Goal: Information Seeking & Learning: Compare options

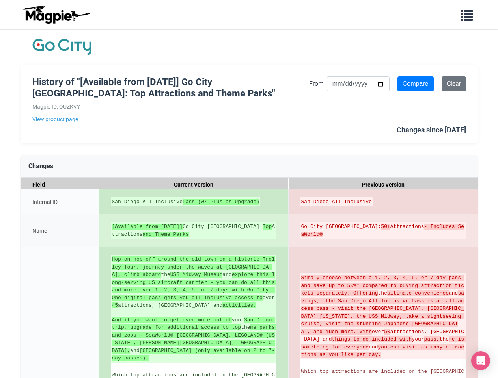
click at [249, 189] on div "San Diego All-Inclusive Pass (w/ Plus as Upgrade)" at bounding box center [193, 201] width 189 height 25
click at [415, 84] on input "Compare" at bounding box center [415, 83] width 36 height 15
click at [280, 197] on icon at bounding box center [280, 196] width 7 height 7
click at [470, 197] on icon at bounding box center [469, 196] width 7 height 7
click at [280, 222] on icon at bounding box center [280, 221] width 7 height 7
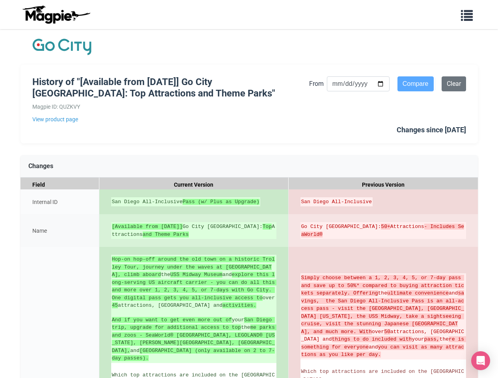
click at [470, 222] on icon at bounding box center [469, 221] width 7 height 7
click at [280, 254] on icon at bounding box center [280, 254] width 7 height 7
click at [470, 254] on icon at bounding box center [469, 254] width 7 height 7
click at [480, 361] on icon "Open Intercom Messenger" at bounding box center [480, 360] width 8 height 9
